Goal: Transaction & Acquisition: Book appointment/travel/reservation

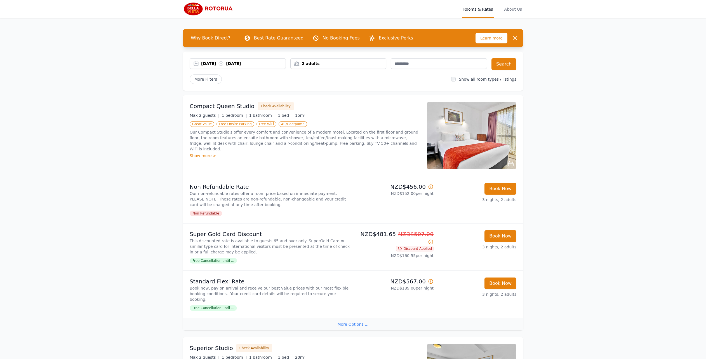
click at [367, 66] on div "2 adults" at bounding box center [339, 64] width 96 height 6
click at [331, 83] on icon at bounding box center [332, 84] width 4 height 4
click at [332, 102] on icon at bounding box center [332, 101] width 4 height 4
click at [510, 64] on button "Search" at bounding box center [504, 64] width 25 height 12
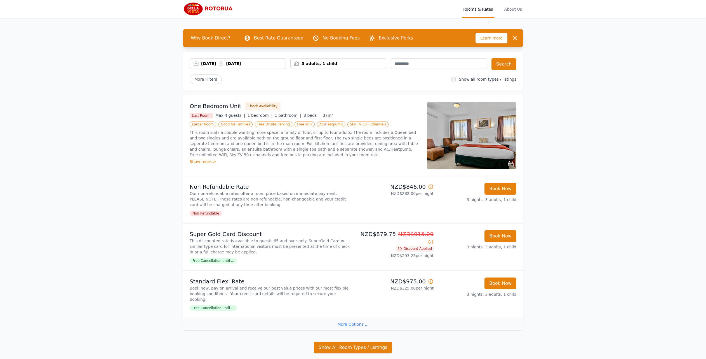
click at [354, 318] on div "More Options ..." at bounding box center [353, 324] width 340 height 13
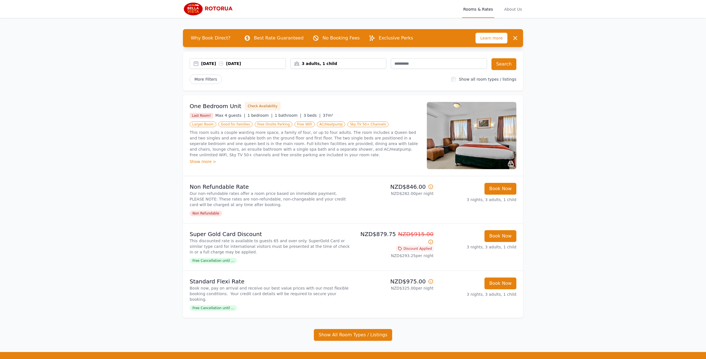
click at [480, 146] on img at bounding box center [472, 135] width 90 height 67
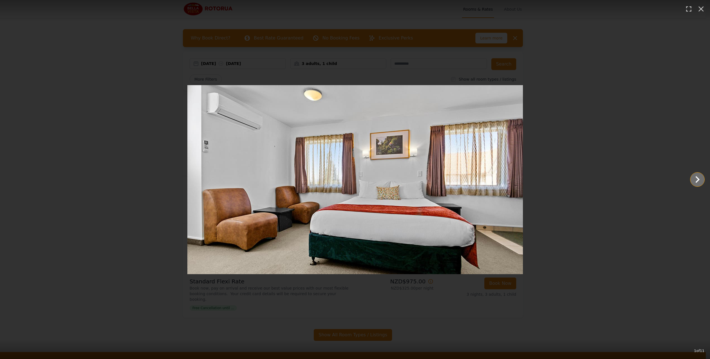
click at [701, 181] on icon "Show slide 2 of 11" at bounding box center [697, 179] width 13 height 13
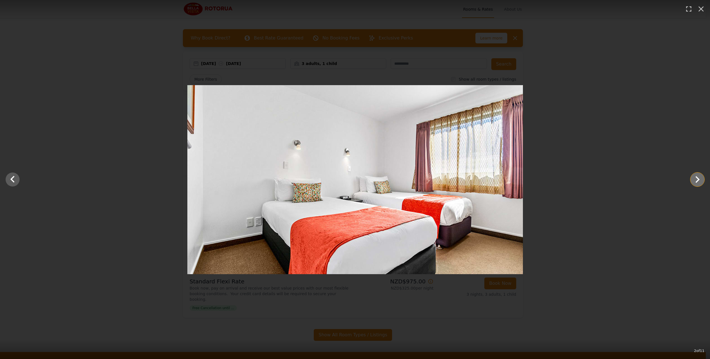
click at [701, 181] on icon "Show slide 3 of 11" at bounding box center [697, 179] width 13 height 13
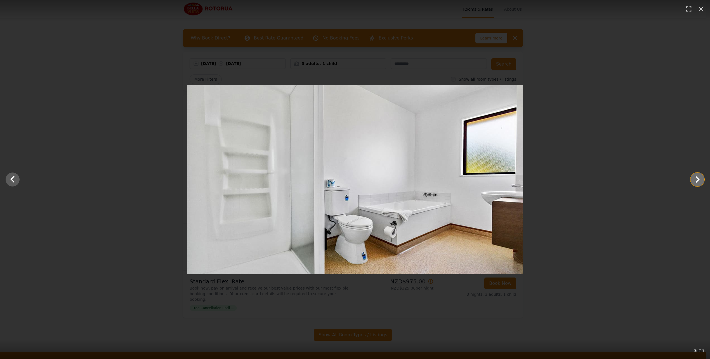
click at [701, 181] on icon "Show slide 4 of 11" at bounding box center [697, 179] width 13 height 13
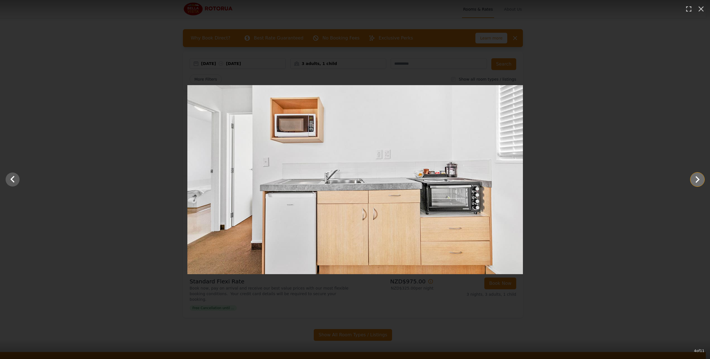
click at [701, 181] on icon "Show slide 5 of 11" at bounding box center [697, 179] width 13 height 13
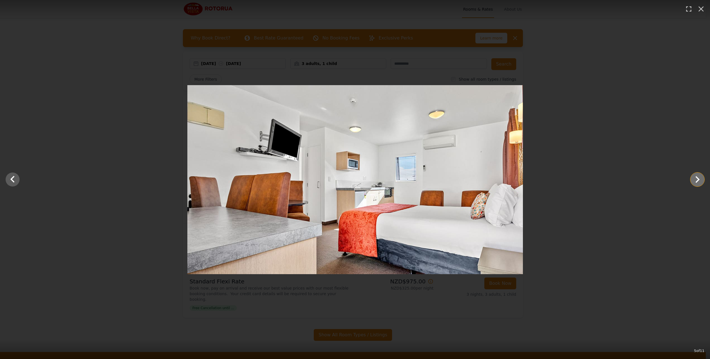
click at [701, 181] on icon "Show slide 6 of 11" at bounding box center [697, 179] width 13 height 13
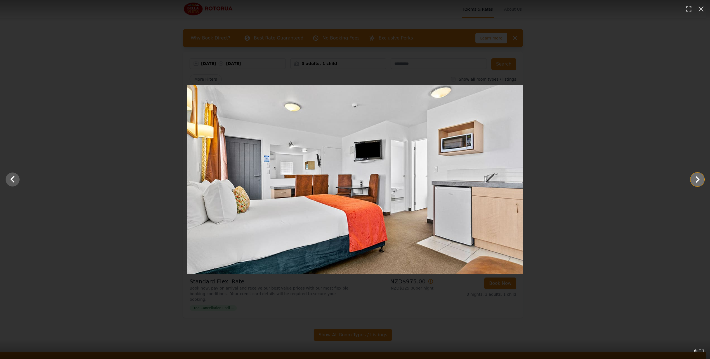
click at [701, 181] on icon "Show slide 7 of 11" at bounding box center [697, 179] width 13 height 13
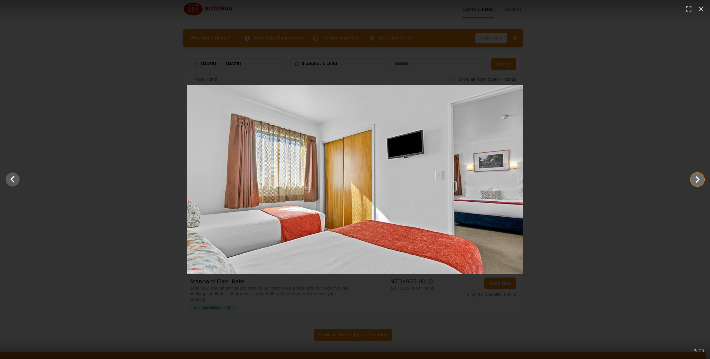
click at [701, 181] on icon "Show slide 8 of 11" at bounding box center [697, 179] width 13 height 13
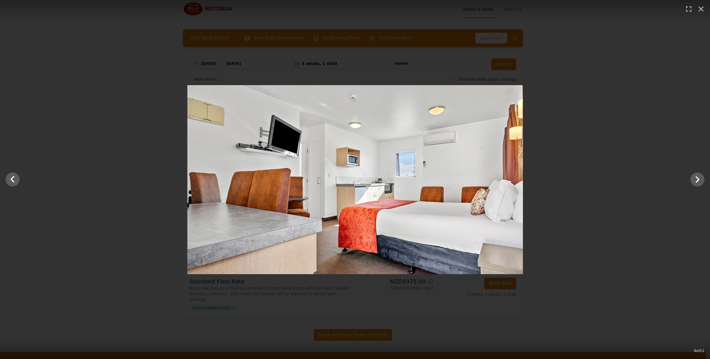
click at [647, 172] on div at bounding box center [355, 179] width 710 height 189
